Goal: Task Accomplishment & Management: Manage account settings

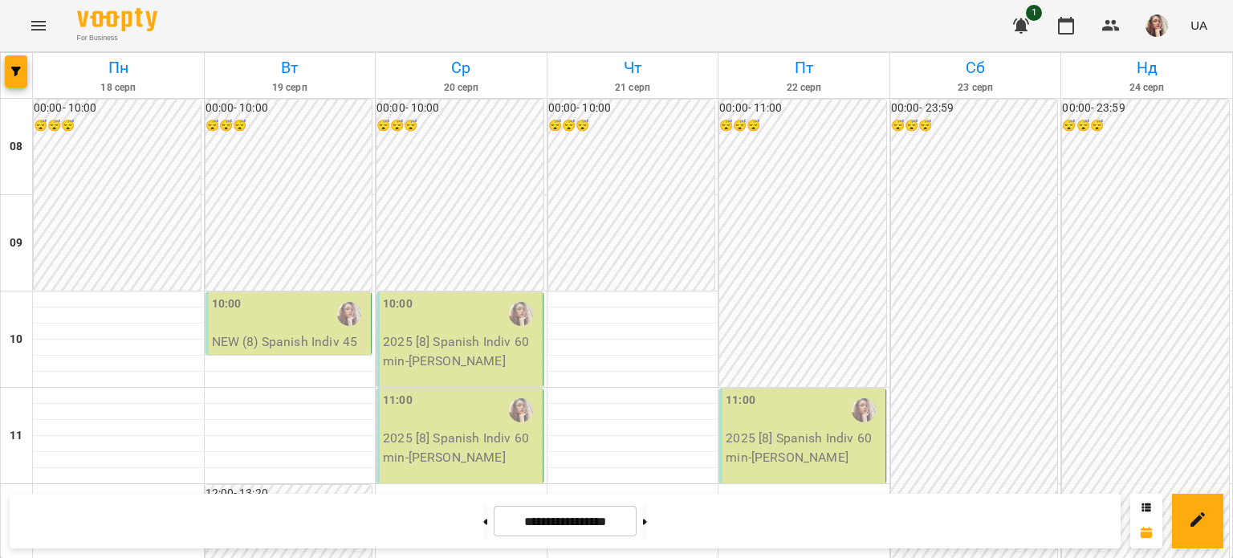
scroll to position [401, 0]
click at [483, 521] on button at bounding box center [485, 520] width 4 height 35
type input "**********"
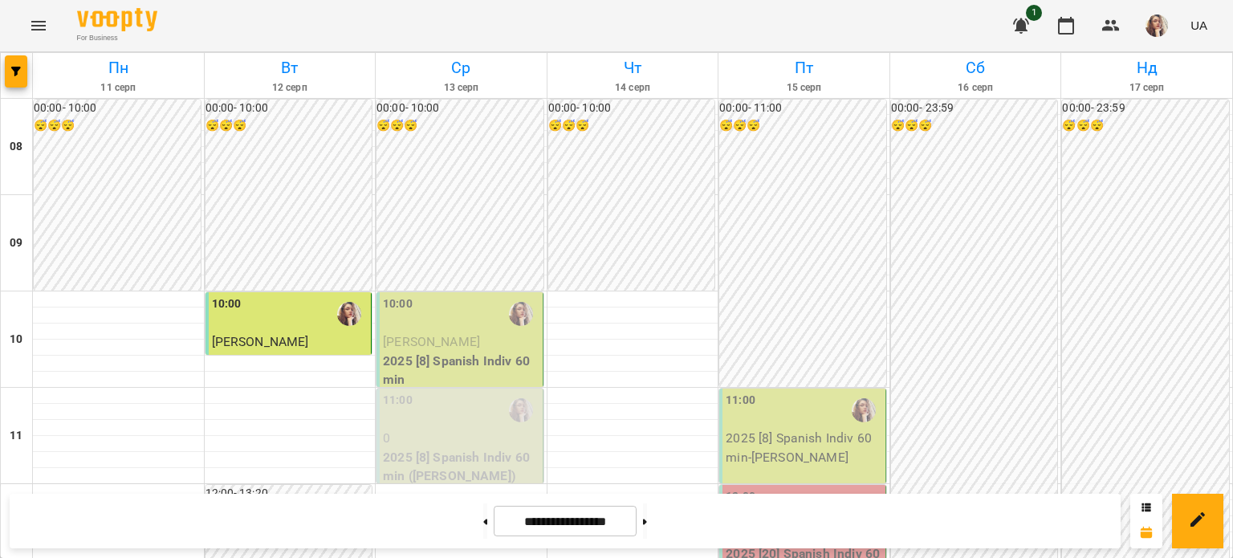
scroll to position [80, 0]
click at [451, 295] on div "10:00" at bounding box center [461, 313] width 157 height 37
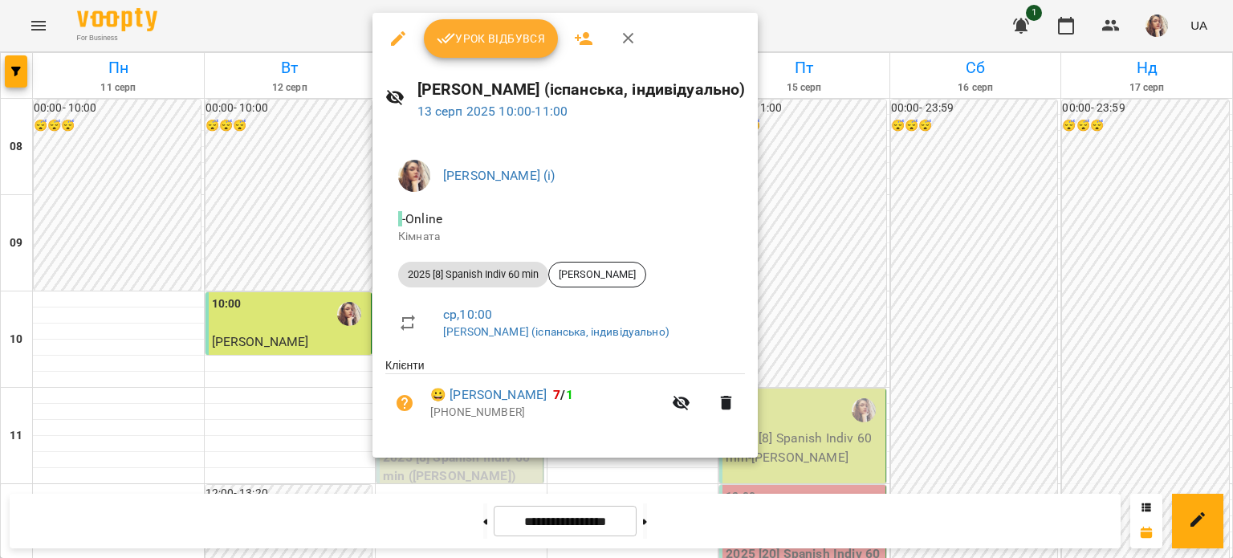
click at [458, 44] on span "Урок відбувся" at bounding box center [491, 38] width 109 height 19
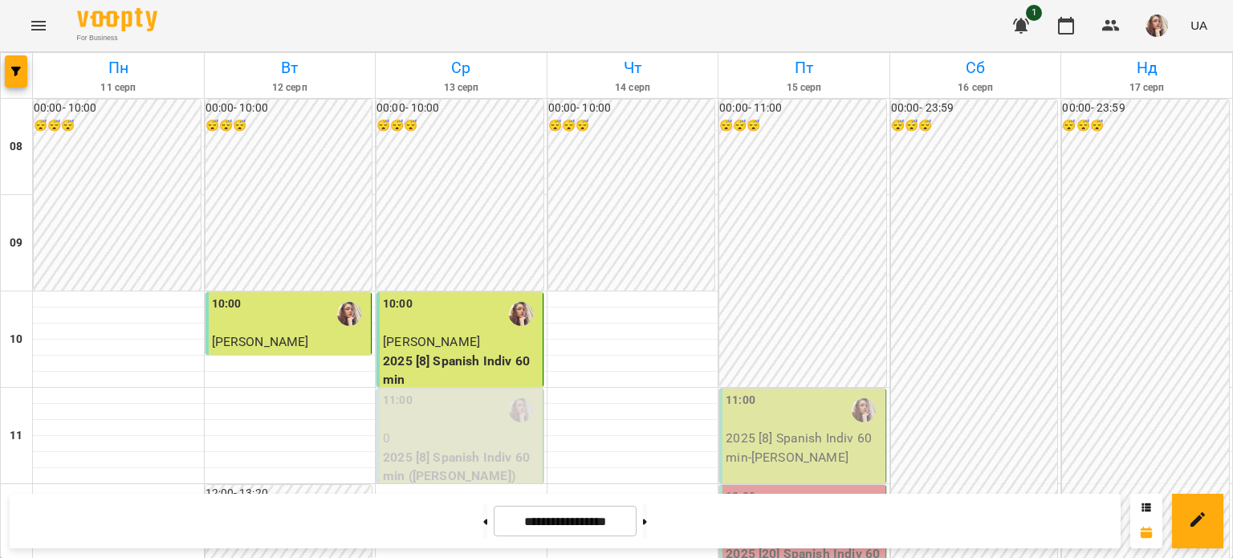
scroll to position [401, 0]
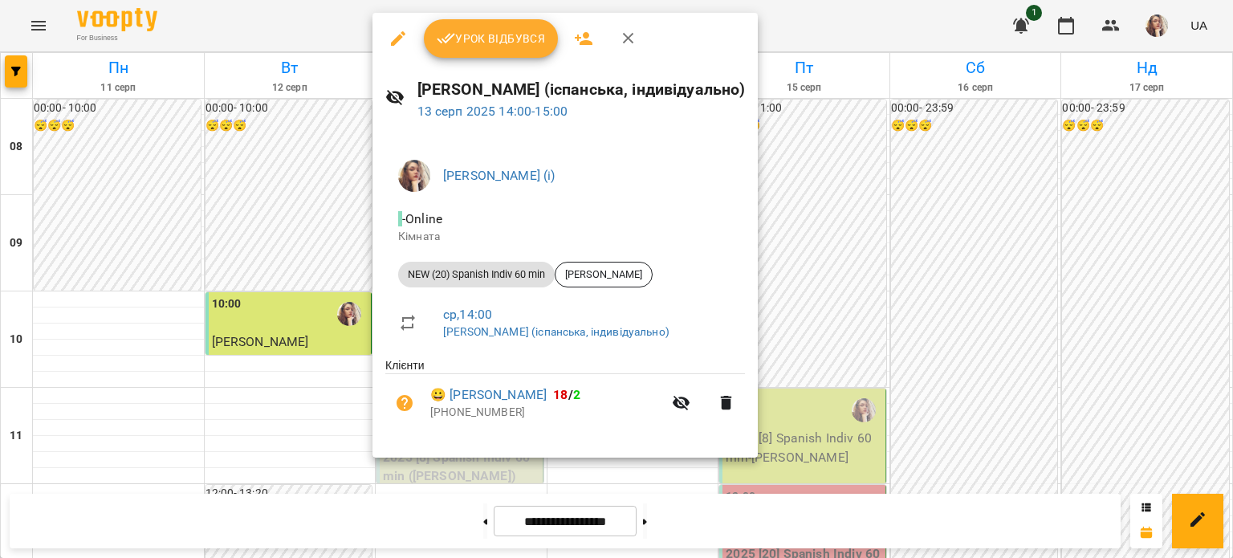
click at [484, 43] on span "Урок відбувся" at bounding box center [491, 38] width 109 height 19
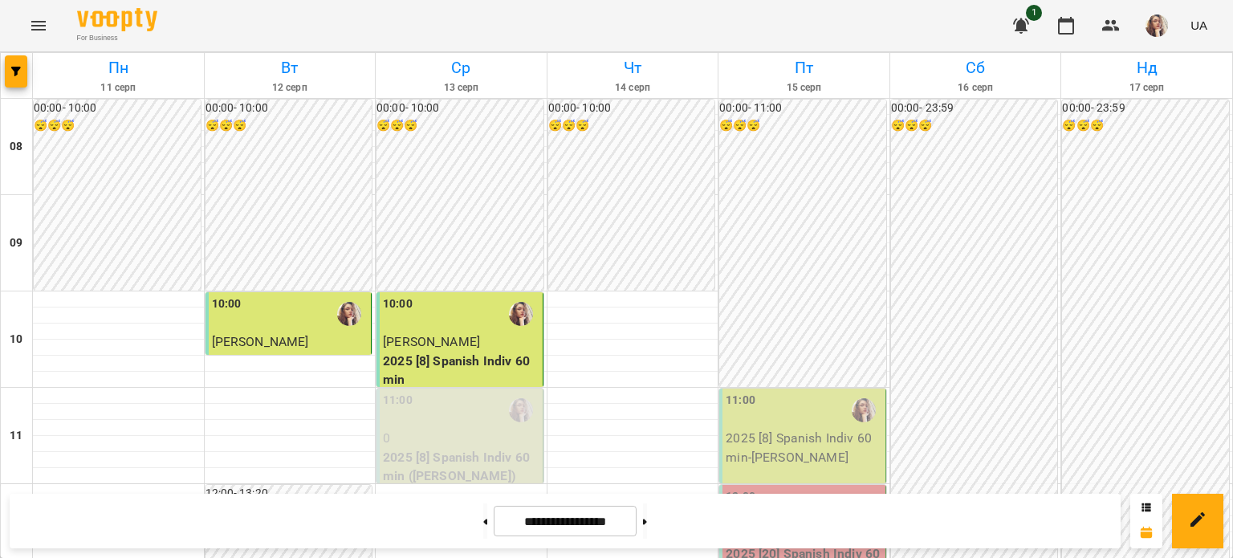
scroll to position [642, 0]
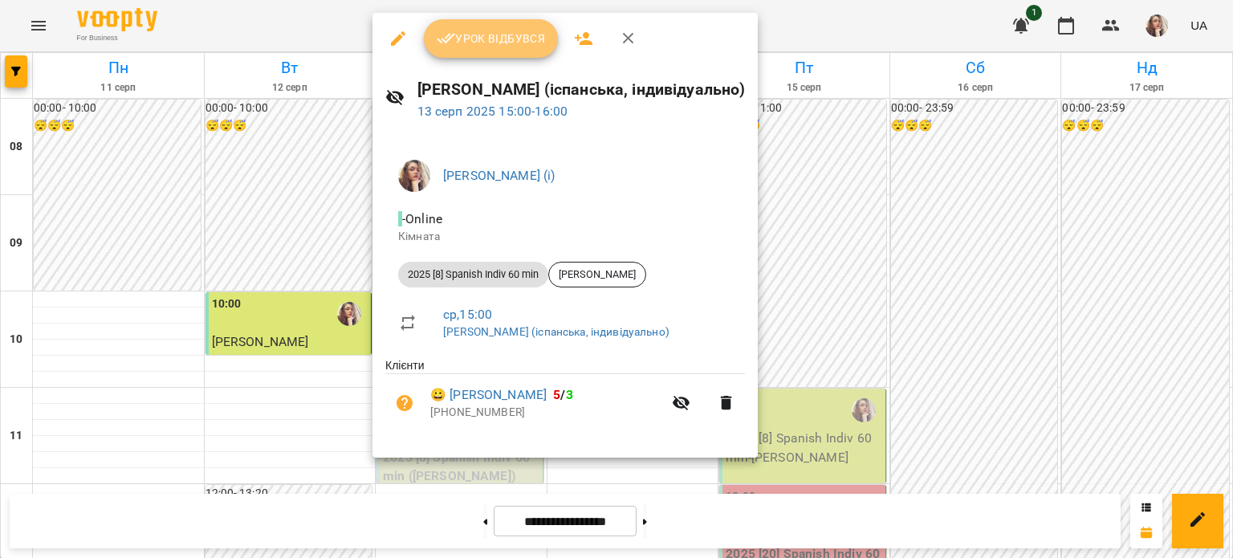
click at [458, 50] on button "Урок відбувся" at bounding box center [491, 38] width 135 height 39
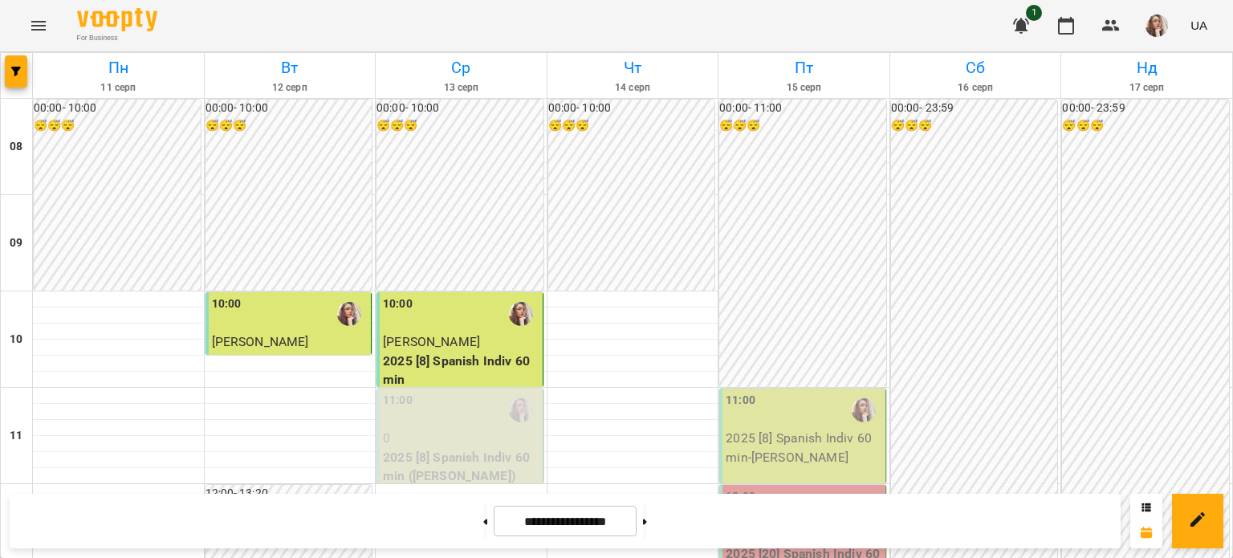
scroll to position [562, 0]
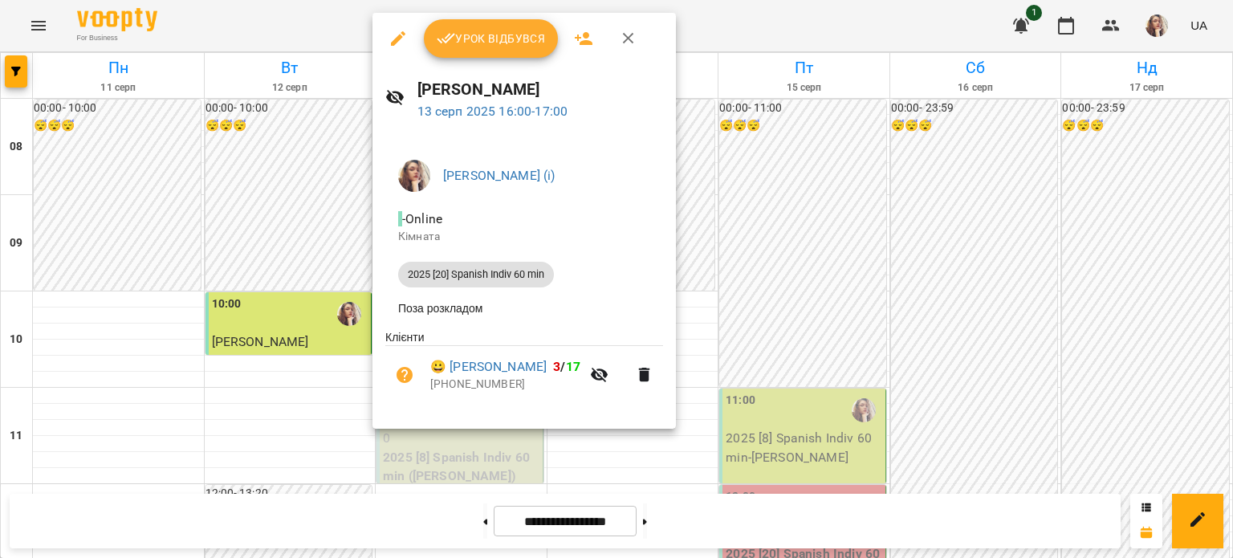
click at [475, 34] on span "Урок відбувся" at bounding box center [491, 38] width 109 height 19
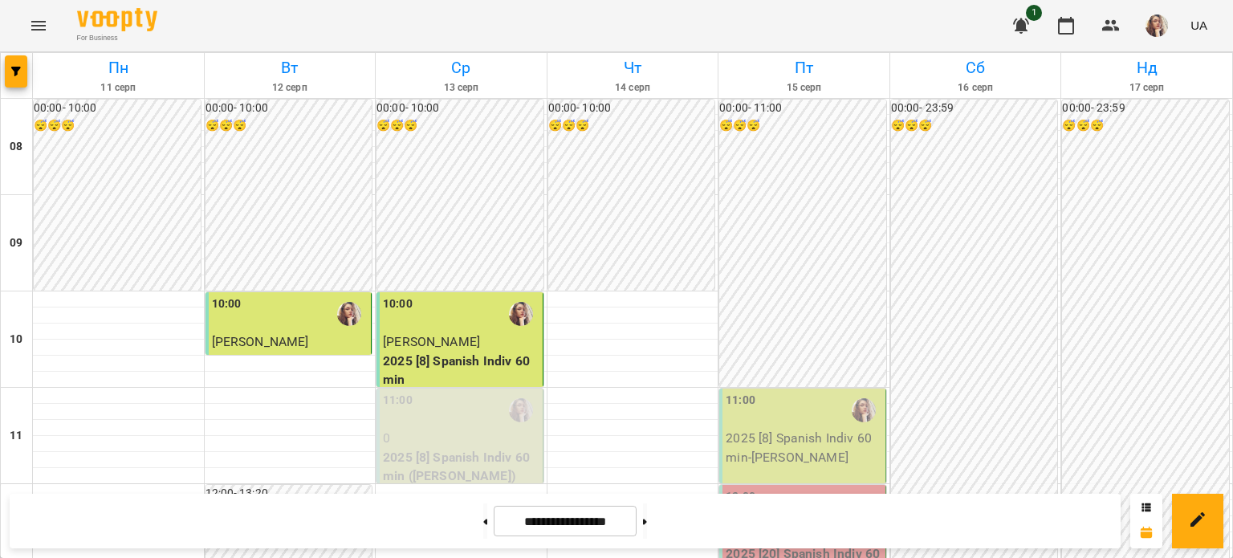
scroll to position [803, 0]
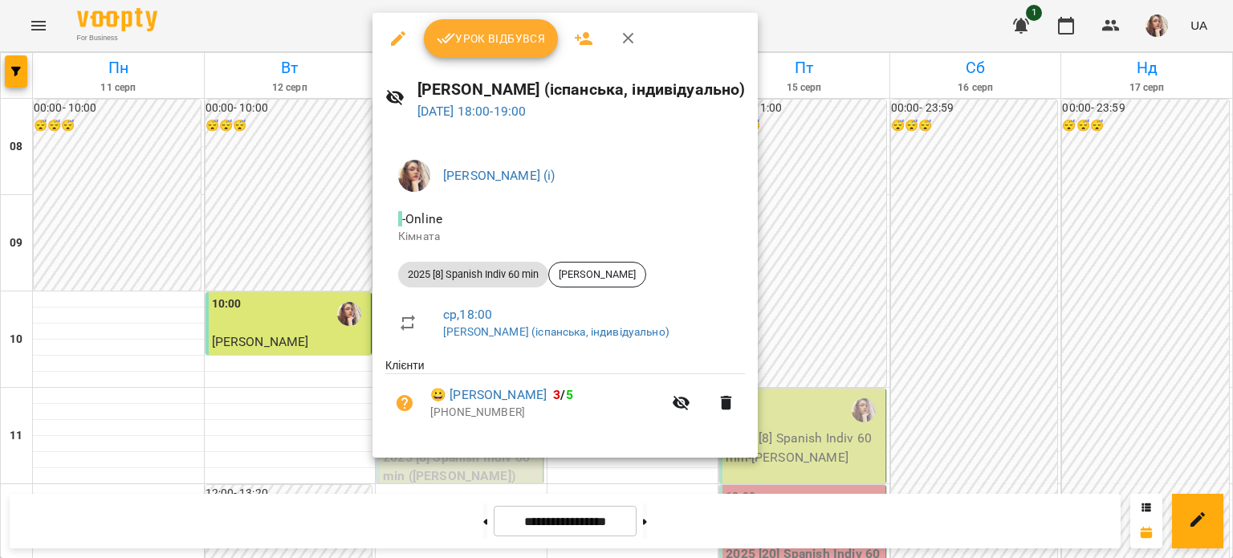
click at [506, 35] on span "Урок відбувся" at bounding box center [491, 38] width 109 height 19
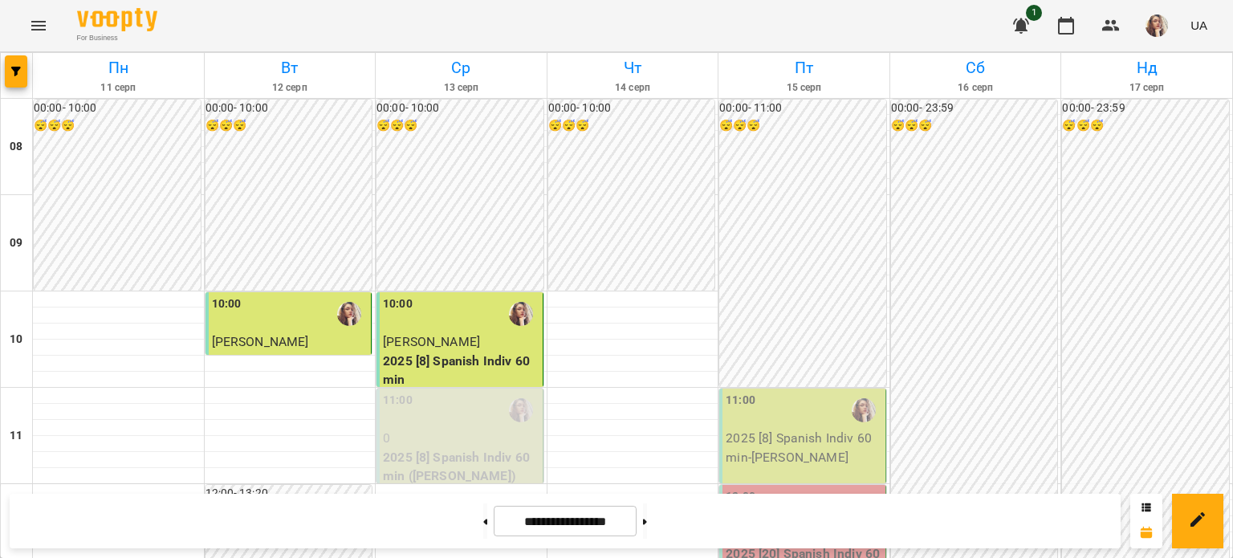
scroll to position [642, 0]
